Goal: Information Seeking & Learning: Learn about a topic

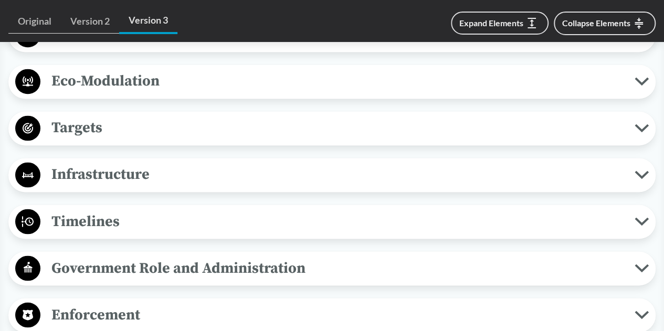
scroll to position [840, 0]
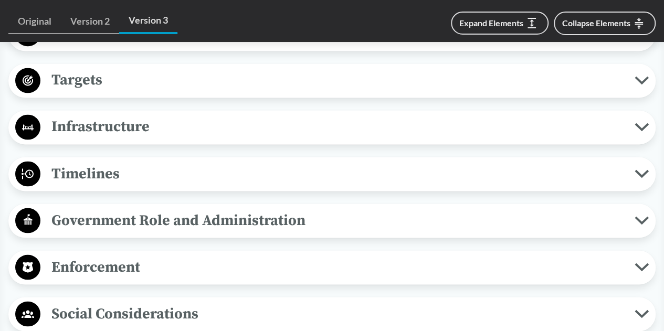
click at [394, 78] on span "Targets" at bounding box center [337, 80] width 594 height 24
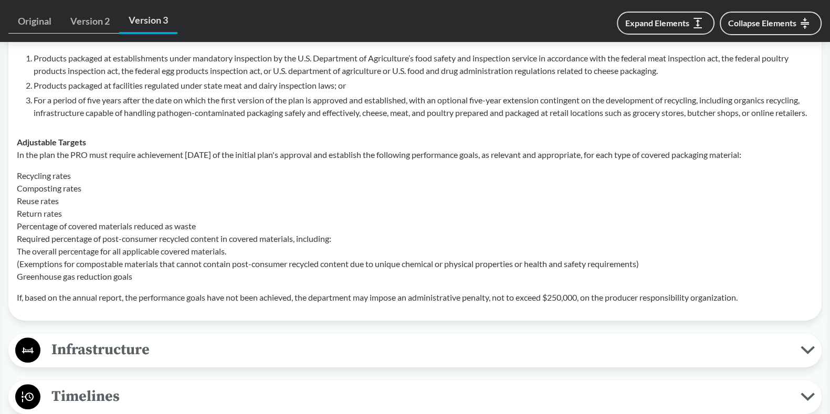
scroll to position [892, 0]
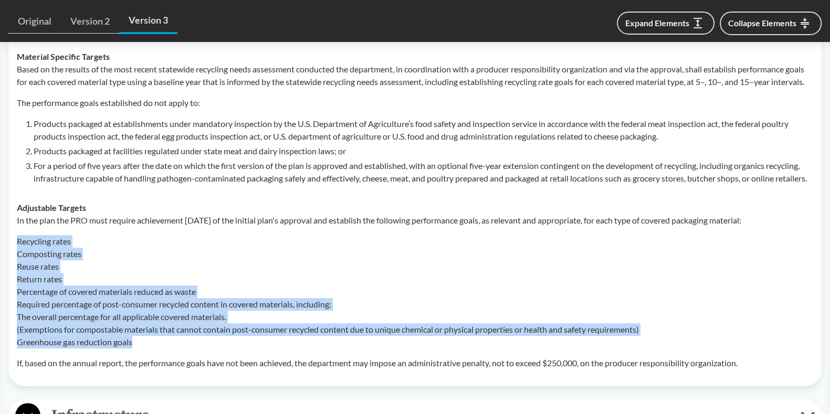
drag, startPoint x: 144, startPoint y: 366, endPoint x: 14, endPoint y: 263, distance: 165.6
click at [14, 263] on td "Adjustable Targets In the plan the PRO must require achievement [DATE] of the i…" at bounding box center [415, 285] width 806 height 185
copy p "Recycling rates Composting rates Reuse rates Return rates Percentage of covered…"
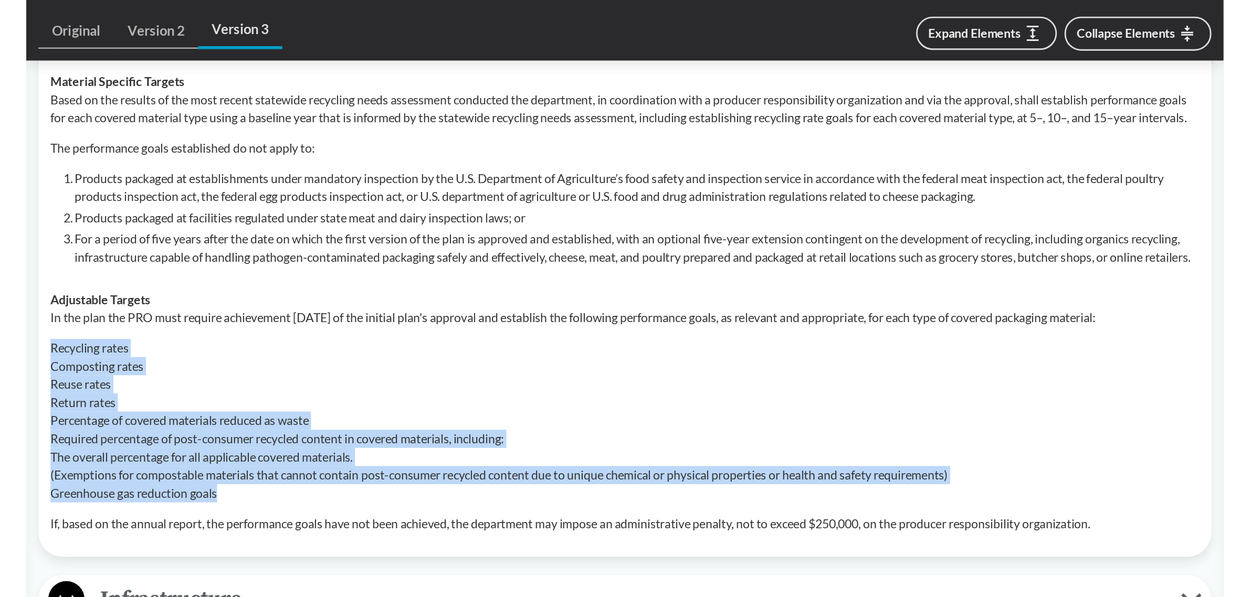
scroll to position [892, 0]
